Goal: Find specific page/section: Find specific page/section

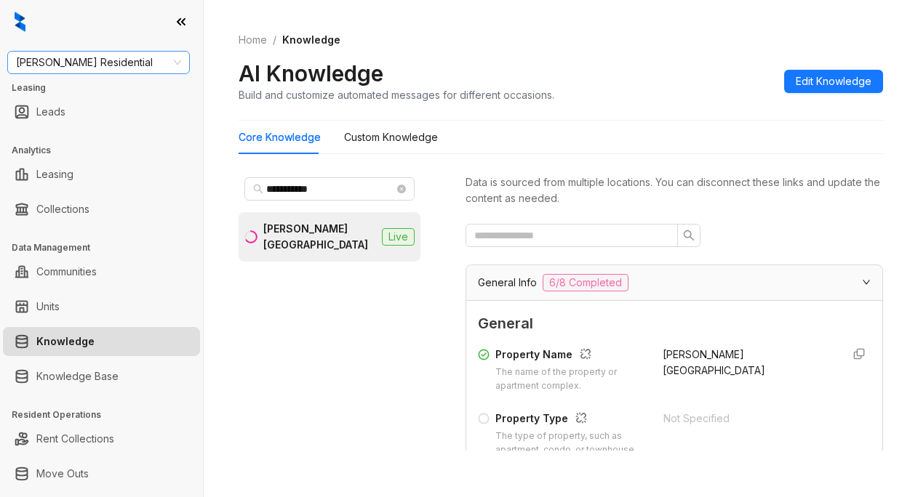
scroll to position [218, 0]
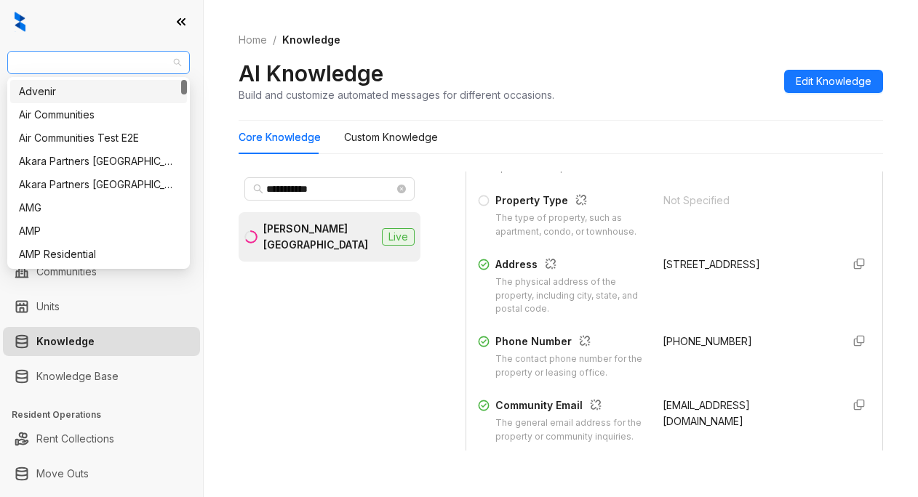
click at [119, 68] on span "Griffis Residential" at bounding box center [98, 63] width 165 height 22
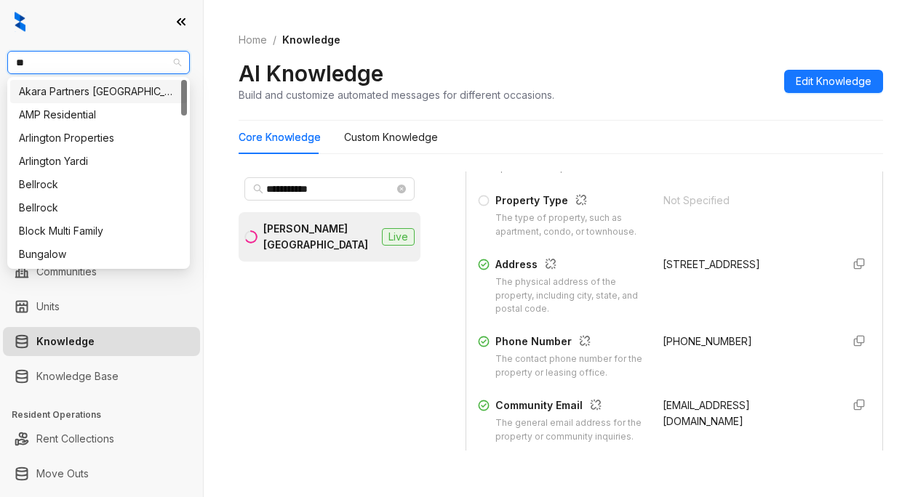
type input "***"
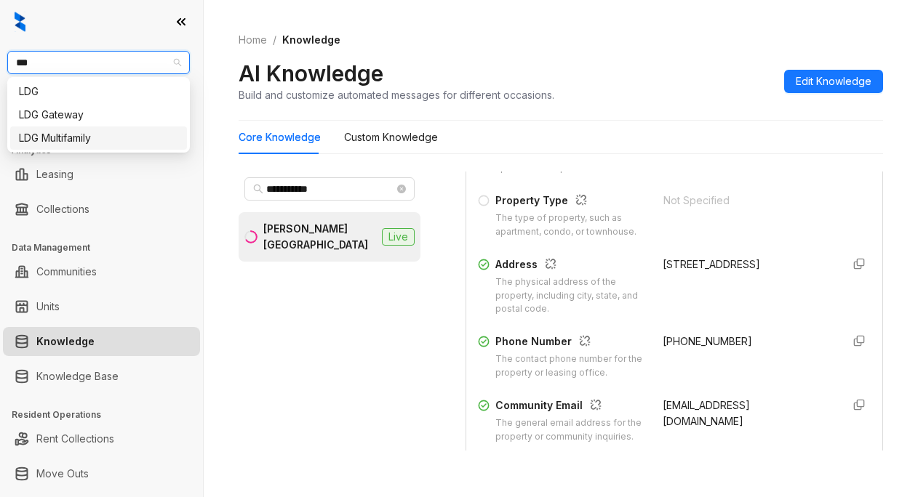
click at [73, 138] on div "LDG Multifamily" at bounding box center [98, 138] width 159 height 16
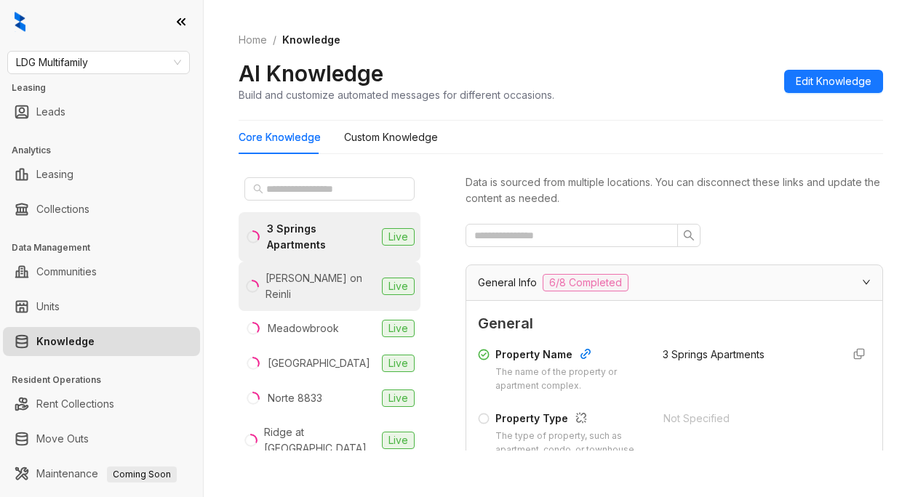
click at [331, 277] on div "Henderson on Reinli" at bounding box center [320, 287] width 111 height 32
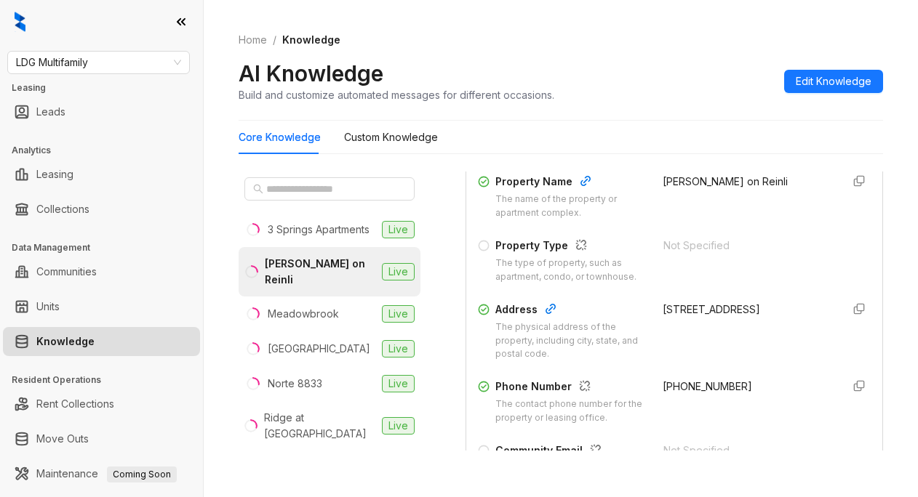
scroll to position [291, 0]
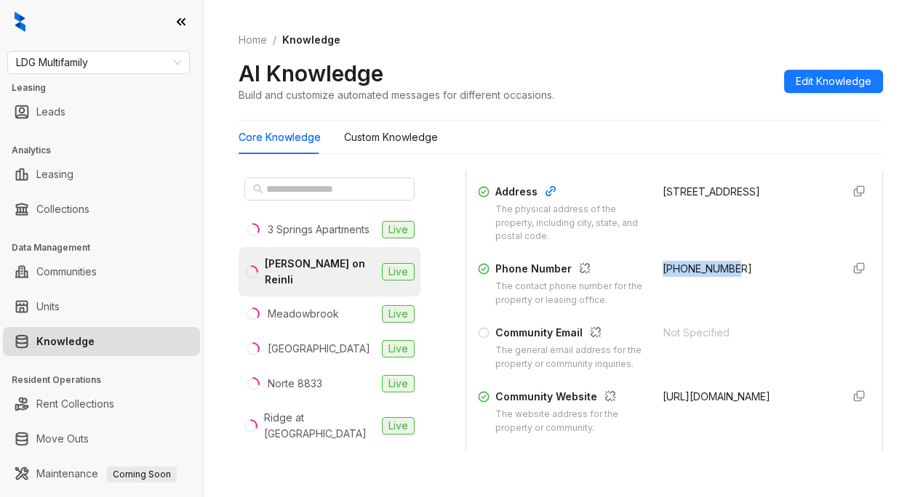
drag, startPoint x: 644, startPoint y: 278, endPoint x: 734, endPoint y: 284, distance: 91.1
click at [734, 284] on div "Phone Number The contact phone number for the property or leasing office. +1737…" at bounding box center [674, 284] width 393 height 47
copy span "+17373874346"
click at [659, 77] on div "AI Knowledge Build and customize automated messages for different occasions. Ed…" at bounding box center [561, 81] width 644 height 43
click at [113, 58] on span "LDG Multifamily" at bounding box center [98, 63] width 165 height 22
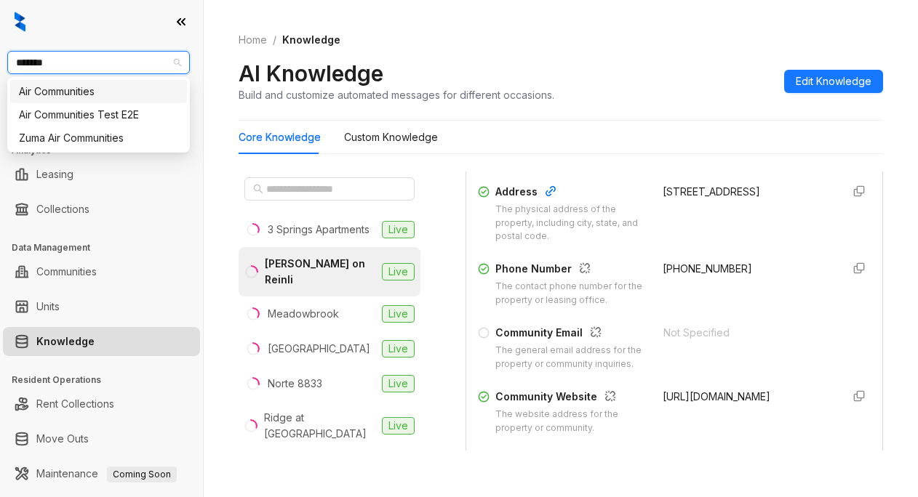
type input "********"
click at [71, 96] on div "Air Communities" at bounding box center [98, 92] width 159 height 16
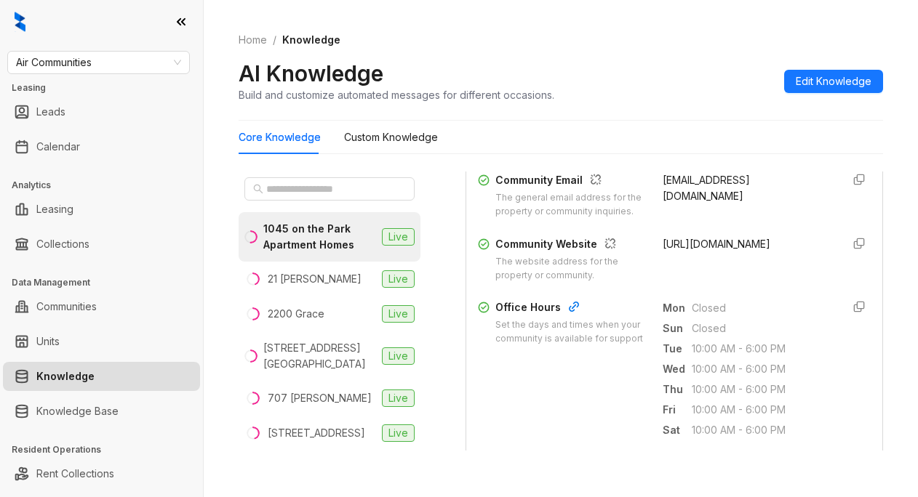
scroll to position [509, 0]
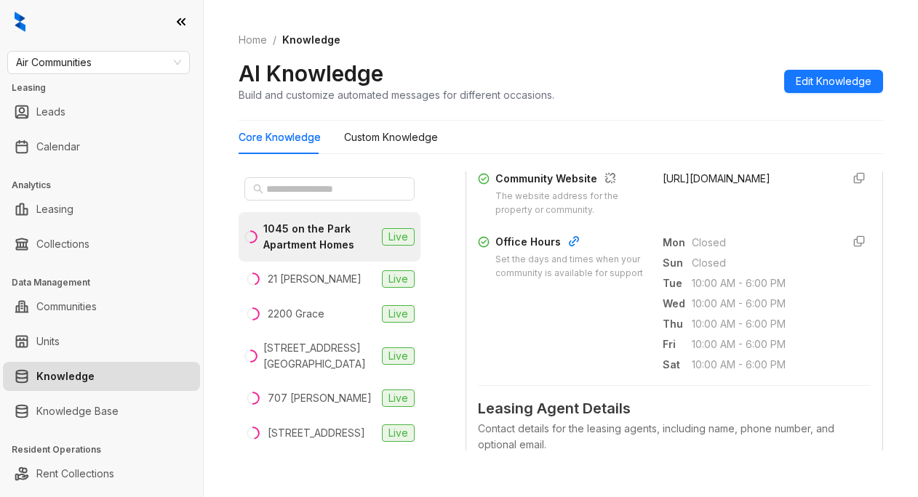
drag, startPoint x: 644, startPoint y: 206, endPoint x: 788, endPoint y: 209, distance: 144.8
click at [788, 209] on div "Community Website The website address for the property or community. [URL][DOMA…" at bounding box center [674, 194] width 393 height 47
copy span "[URL][DOMAIN_NAME]"
click at [676, 185] on span "[URL][DOMAIN_NAME]" at bounding box center [716, 178] width 108 height 12
drag, startPoint x: 676, startPoint y: 200, endPoint x: 636, endPoint y: 201, distance: 39.3
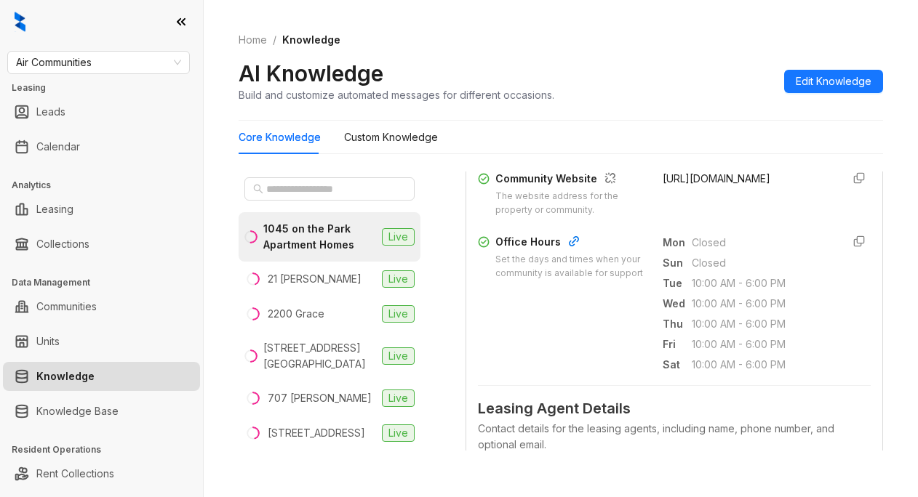
click at [636, 201] on div "Property Name The name of the property or apartment complex. 1045 on the Park A…" at bounding box center [674, 27] width 393 height 391
click at [636, 201] on div "Community Website The website address for the property or community. [URL][DOMA…" at bounding box center [674, 194] width 393 height 47
drag, startPoint x: 644, startPoint y: 209, endPoint x: 648, endPoint y: 201, distance: 8.8
click at [648, 201] on div "Community Website The website address for the property or community. [URL][DOMA…" at bounding box center [674, 194] width 393 height 47
drag, startPoint x: 642, startPoint y: 202, endPoint x: 772, endPoint y: 198, distance: 129.5
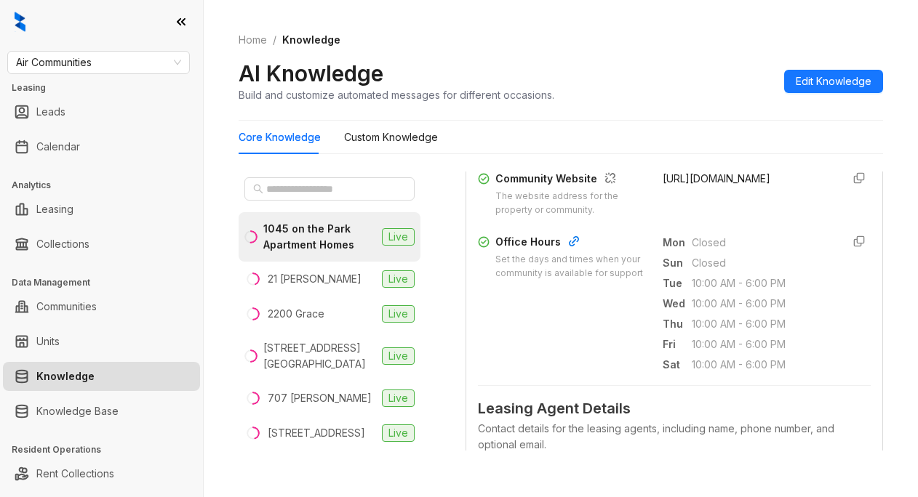
click at [772, 198] on div "Community Website The website address for the property or community. [URL][DOMA…" at bounding box center [674, 194] width 393 height 47
click at [581, 97] on div "AI Knowledge Build and customize automated messages for different occasions. Ed…" at bounding box center [561, 81] width 644 height 43
click at [294, 197] on span at bounding box center [329, 188] width 170 height 23
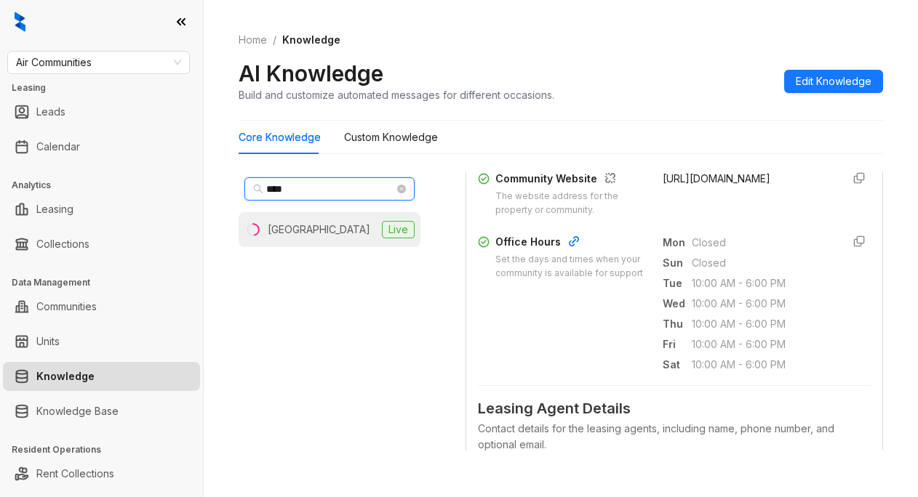
type input "****"
click at [288, 233] on div "[GEOGRAPHIC_DATA]" at bounding box center [319, 230] width 103 height 16
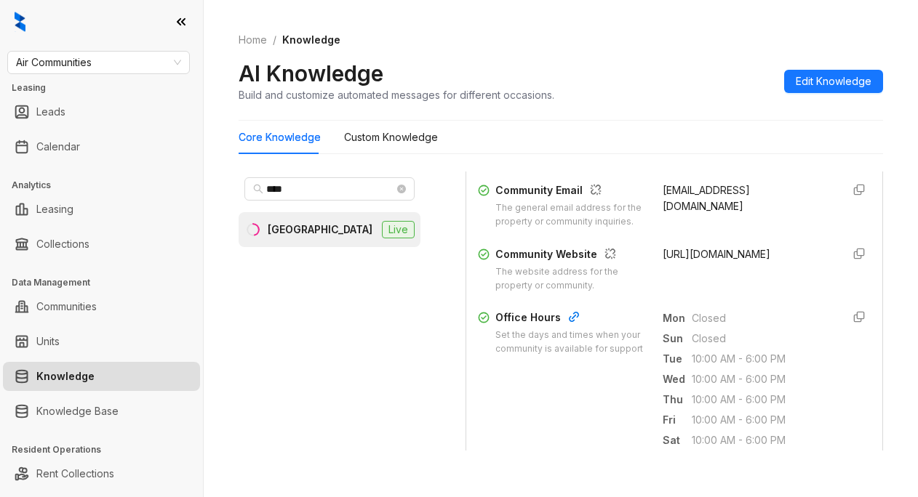
scroll to position [436, 0]
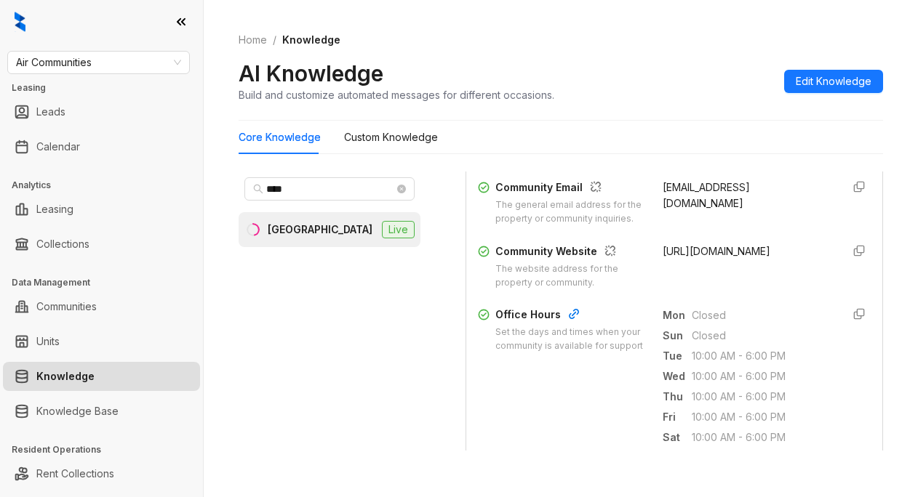
drag, startPoint x: 645, startPoint y: 279, endPoint x: 735, endPoint y: 299, distance: 92.3
click at [735, 290] on div "Community Website The website address for the property or community. [URL][DOMA…" at bounding box center [674, 267] width 393 height 47
copy span "[URL][DOMAIN_NAME]"
click at [704, 128] on div "Core Knowledge Custom Knowledge" at bounding box center [561, 137] width 644 height 33
click at [100, 60] on span "Air Communities" at bounding box center [98, 63] width 165 height 22
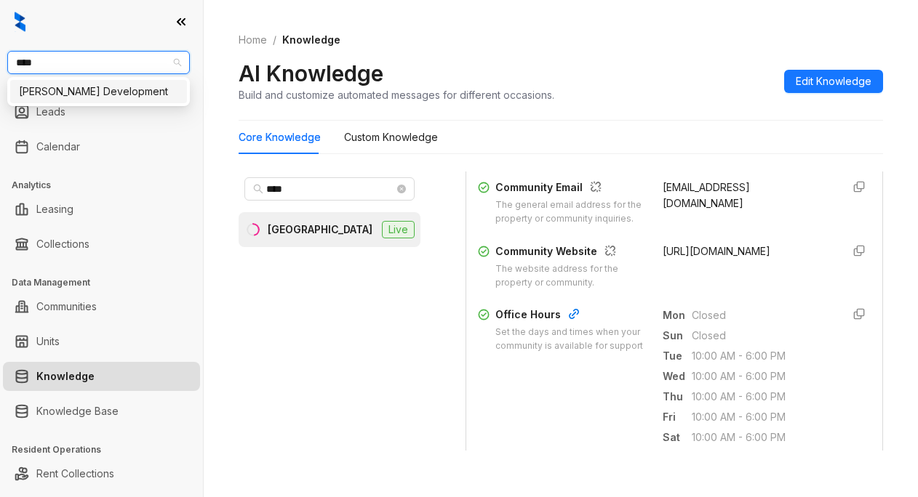
type input "*****"
click at [65, 96] on div "[PERSON_NAME] Development" at bounding box center [98, 92] width 159 height 16
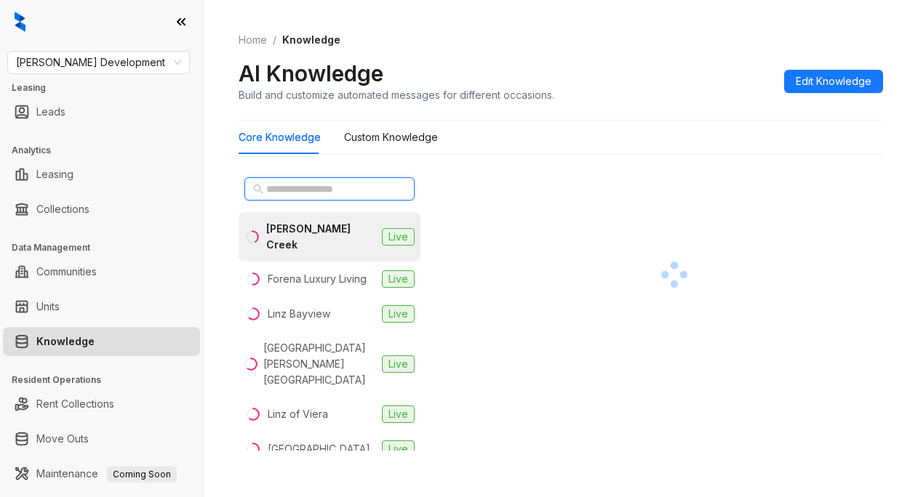
click at [296, 191] on input "text" at bounding box center [330, 189] width 128 height 16
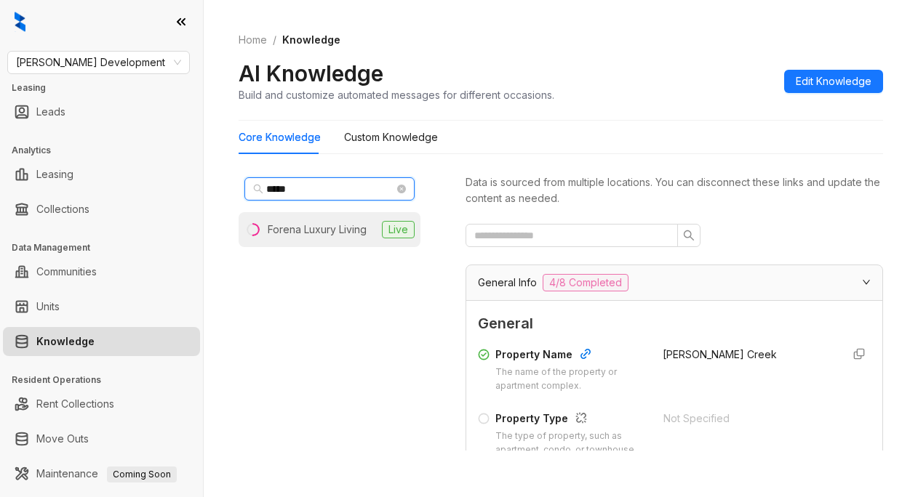
type input "*****"
click at [324, 229] on div "Forena Luxury Living" at bounding box center [317, 230] width 99 height 16
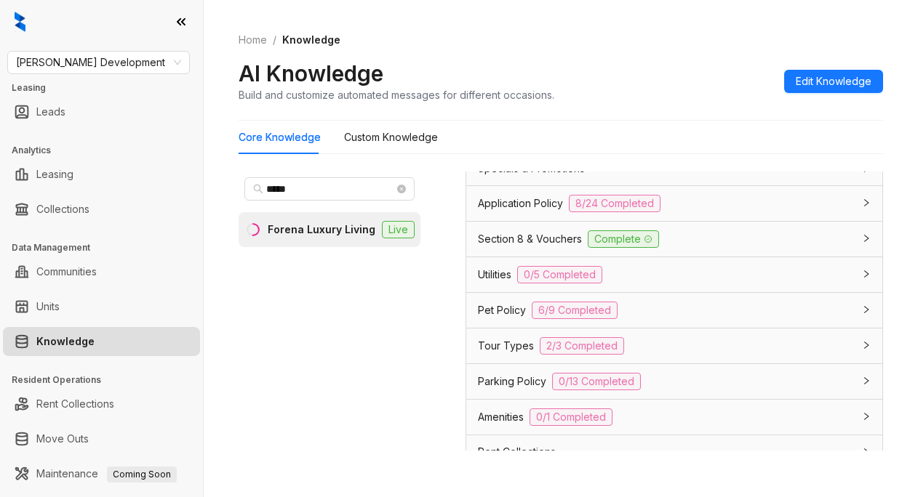
scroll to position [1454, 0]
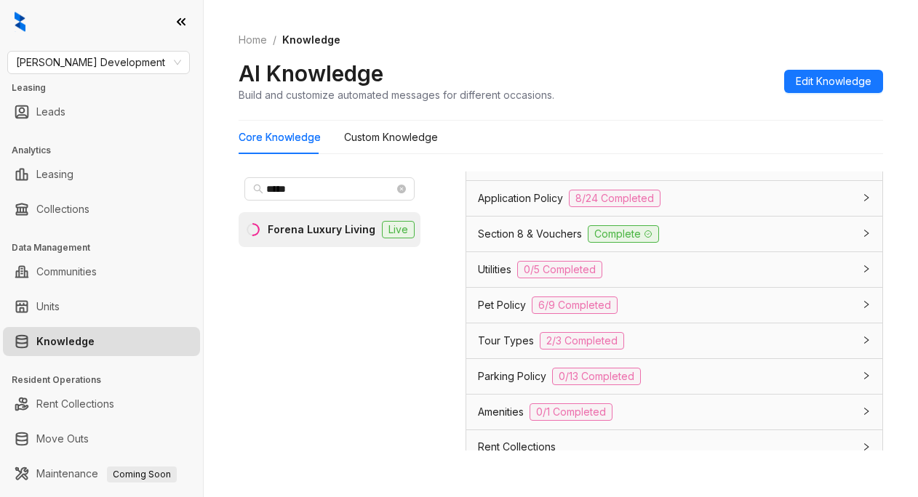
click at [524, 172] on span "Specials & Promotions" at bounding box center [531, 164] width 107 height 16
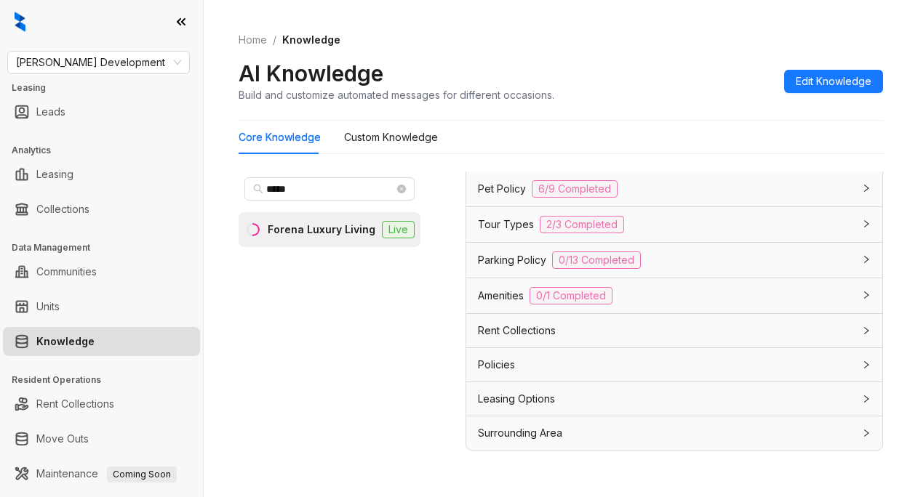
scroll to position [2248, 0]
click at [523, 396] on span "Leasing Options" at bounding box center [516, 399] width 77 height 16
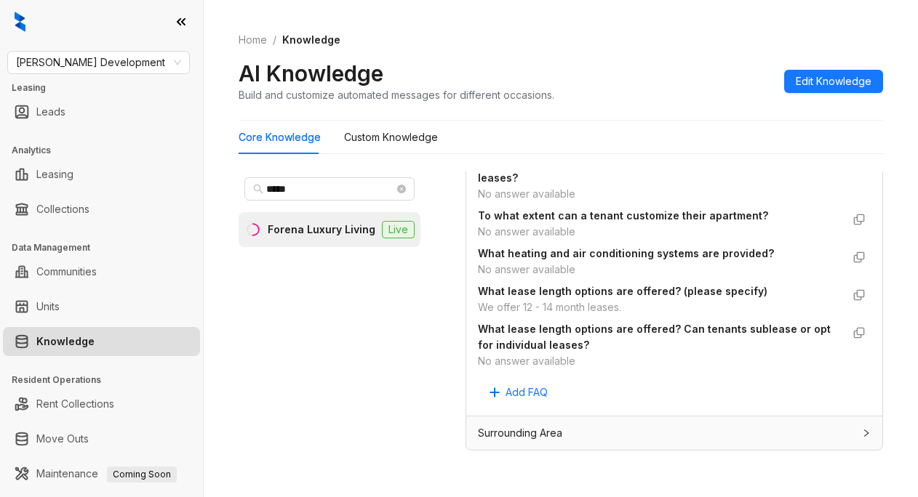
scroll to position [2886, 0]
click at [559, 40] on ol "Home / Knowledge" at bounding box center [561, 40] width 644 height 16
